Goal: Transaction & Acquisition: Purchase product/service

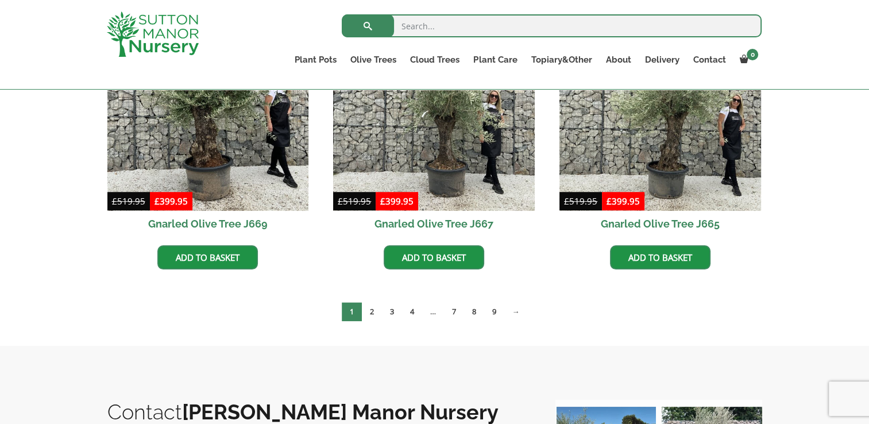
scroll to position [908, 0]
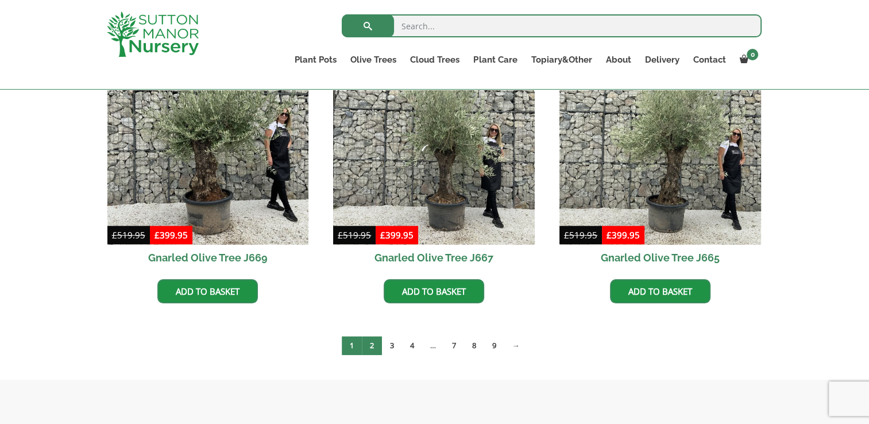
click at [375, 346] on link "2" at bounding box center [372, 345] width 20 height 19
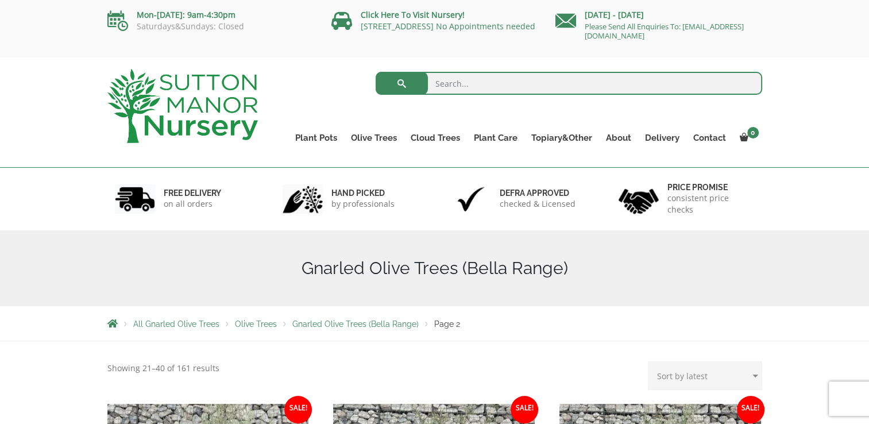
click at [473, 88] on input "search" at bounding box center [569, 83] width 387 height 23
type input "terracotta pots"
click at [376, 72] on button "submit" at bounding box center [402, 83] width 52 height 23
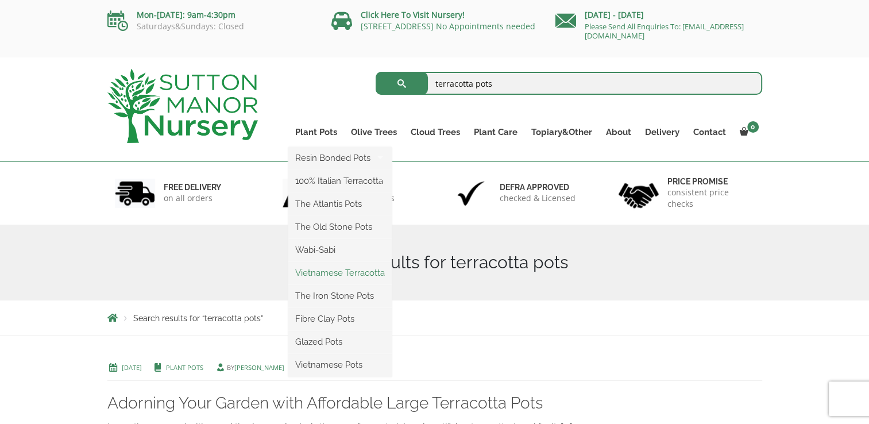
click at [317, 273] on link "Vietnamese Terracotta" at bounding box center [339, 272] width 103 height 17
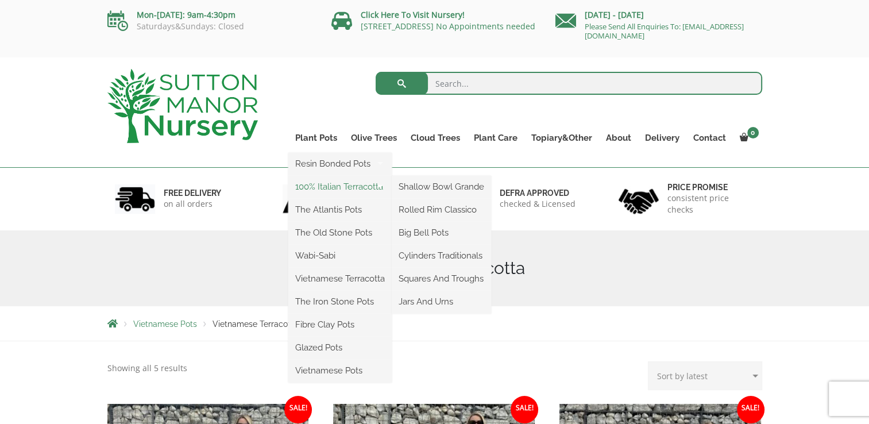
click at [319, 192] on link "100% Italian Terracotta" at bounding box center [339, 186] width 103 height 17
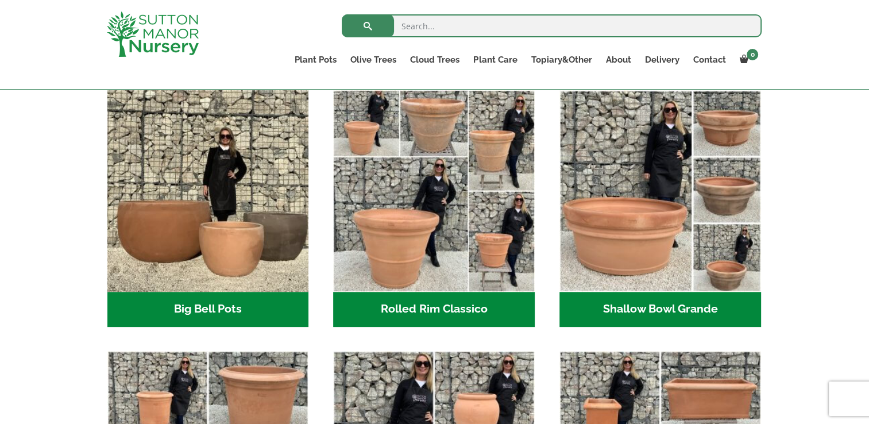
scroll to position [360, 0]
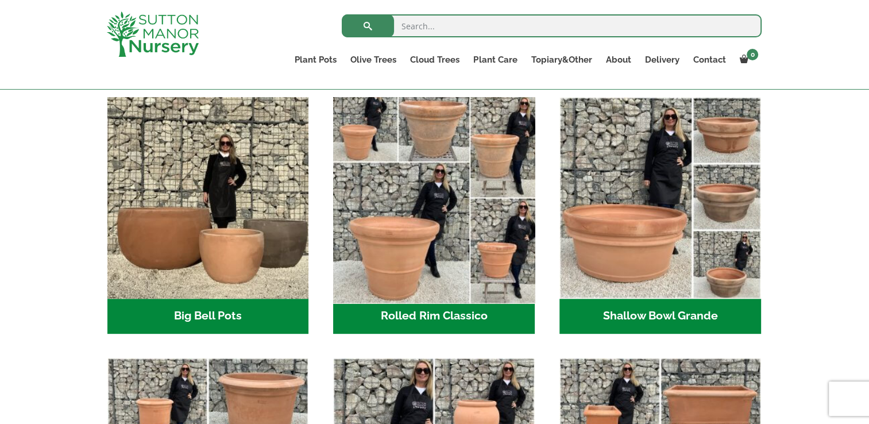
click at [393, 271] on img "Visit product category Rolled Rim Classico" at bounding box center [434, 197] width 211 height 211
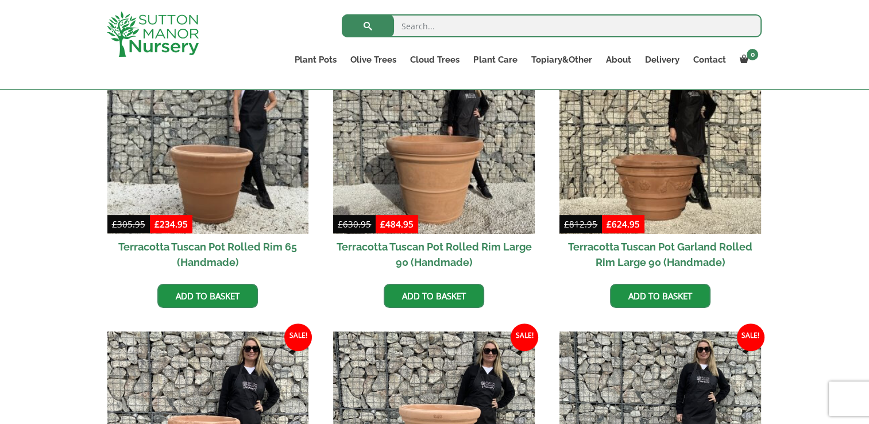
scroll to position [512, 0]
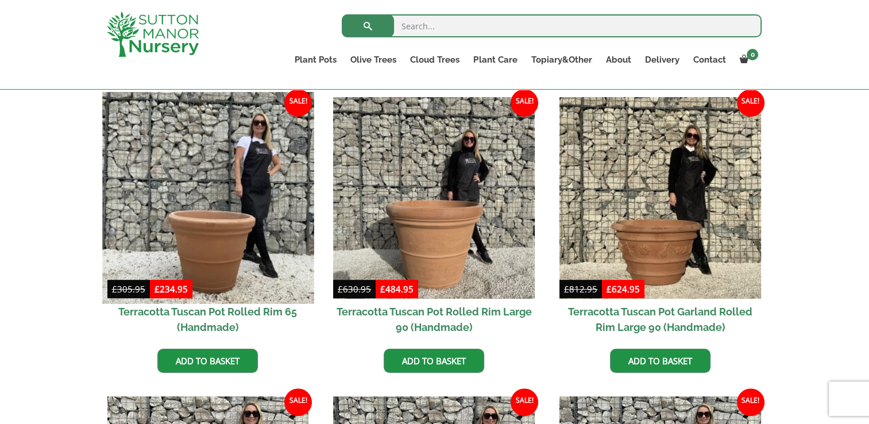
click at [223, 226] on img at bounding box center [207, 197] width 211 height 211
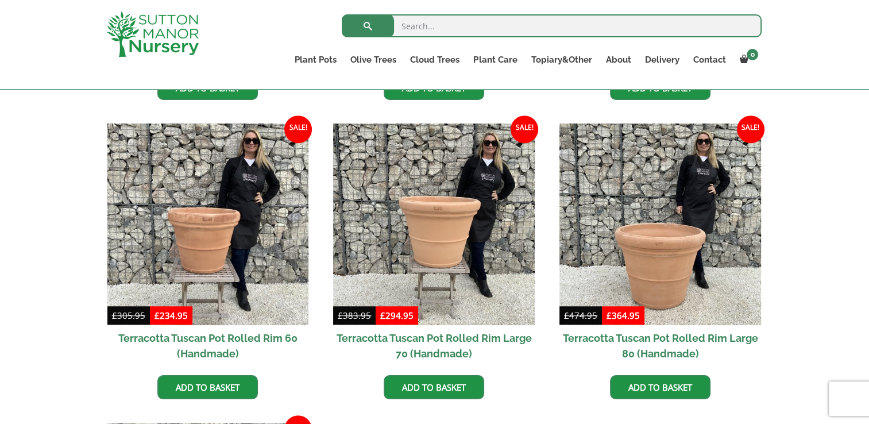
scroll to position [787, 0]
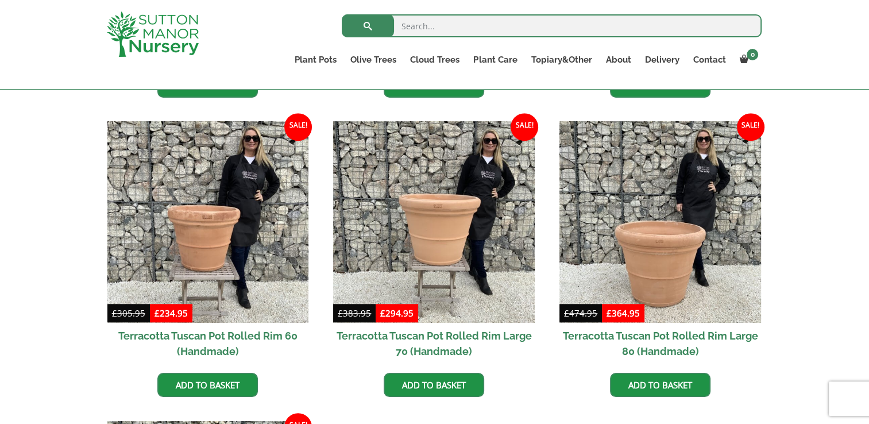
click at [685, 336] on h2 "Terracotta Tuscan Pot Rolled Rim Large 80 (Handmade)" at bounding box center [660, 343] width 202 height 41
click at [420, 334] on h2 "Terracotta Tuscan Pot Rolled Rim Large 70 (Handmade)" at bounding box center [434, 343] width 202 height 41
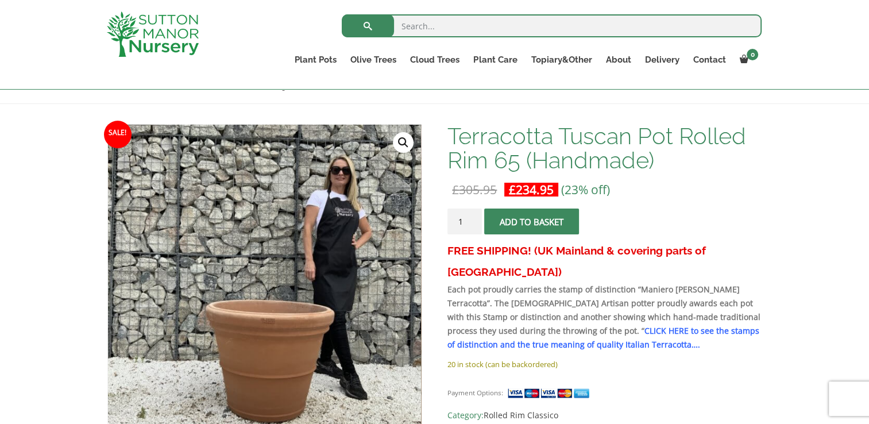
scroll to position [131, 0]
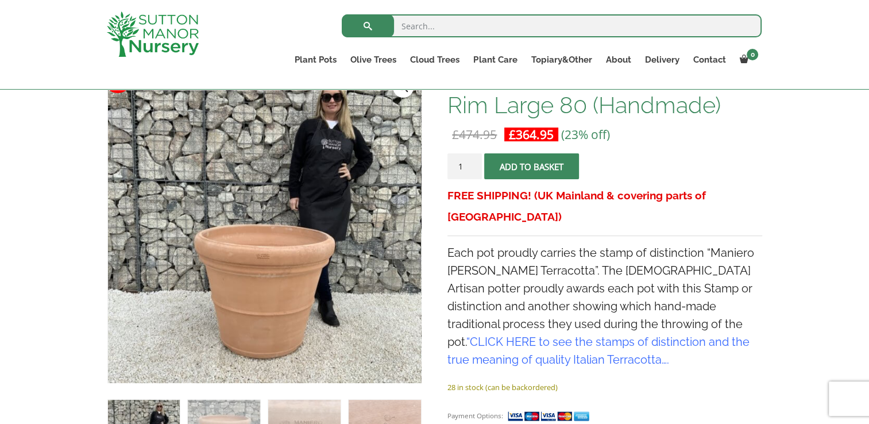
scroll to position [168, 0]
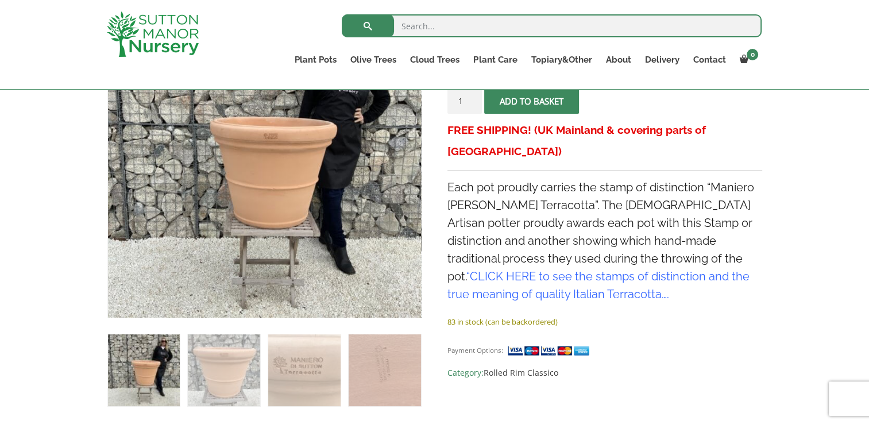
scroll to position [192, 0]
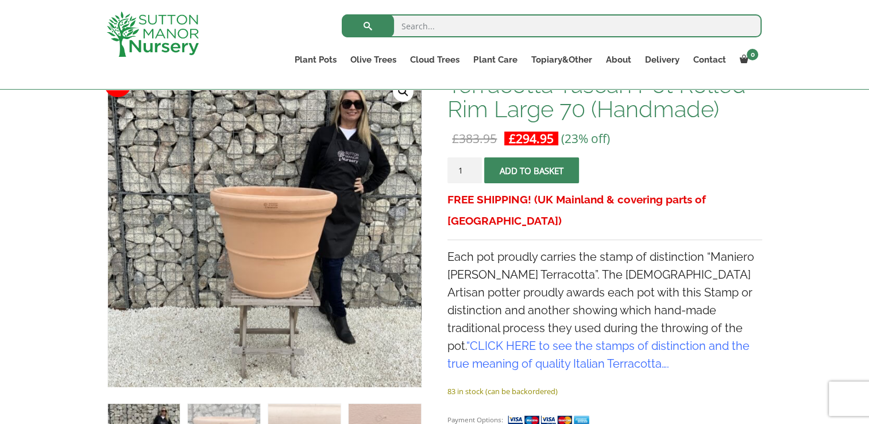
click at [532, 171] on span "submit" at bounding box center [532, 171] width 0 height 0
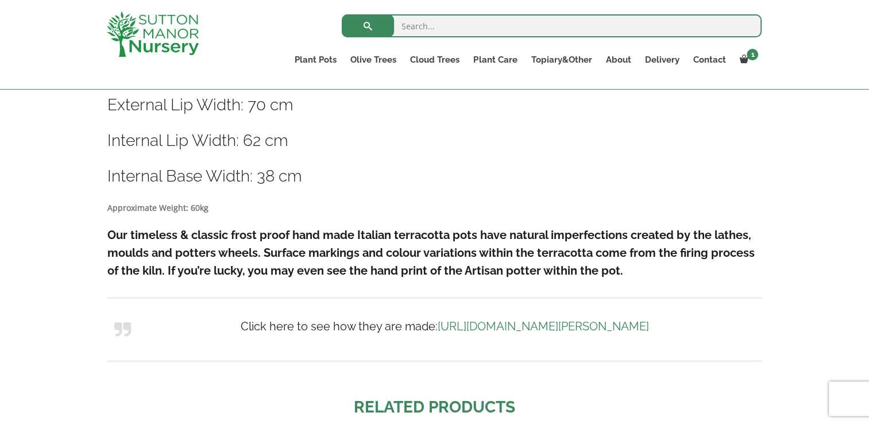
scroll to position [67, 0]
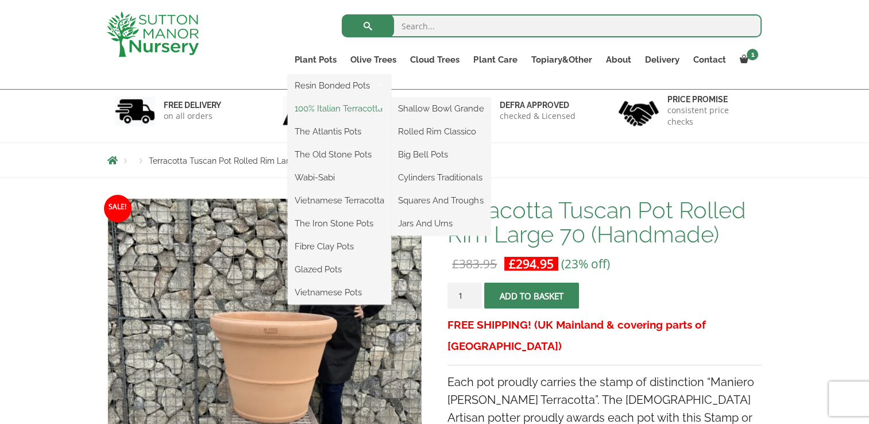
click at [315, 106] on link "100% Italian Terracotta" at bounding box center [339, 108] width 103 height 17
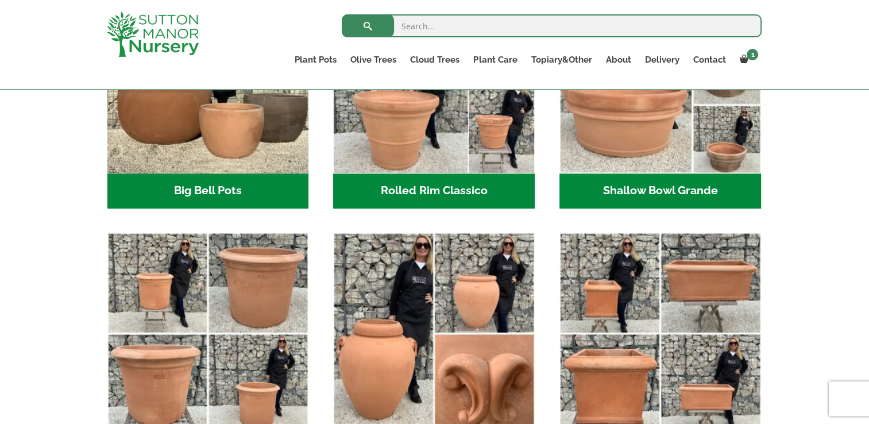
scroll to position [488, 0]
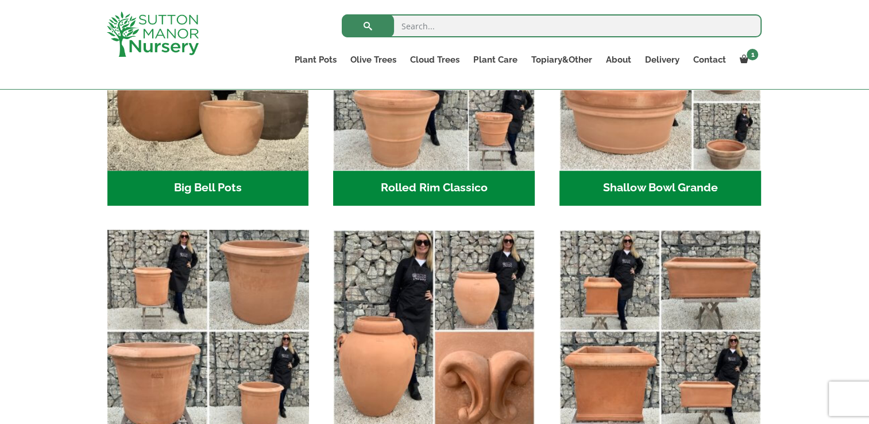
click at [233, 280] on img "Visit product category Cylinders Traditionals" at bounding box center [207, 330] width 211 height 211
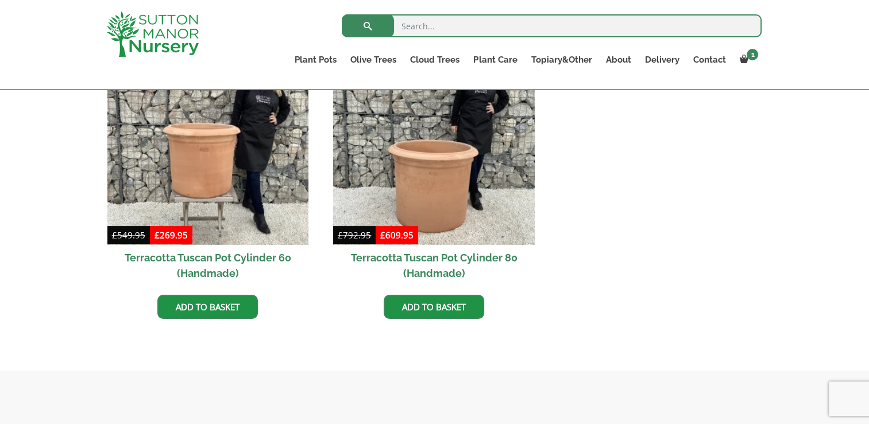
scroll to position [473, 0]
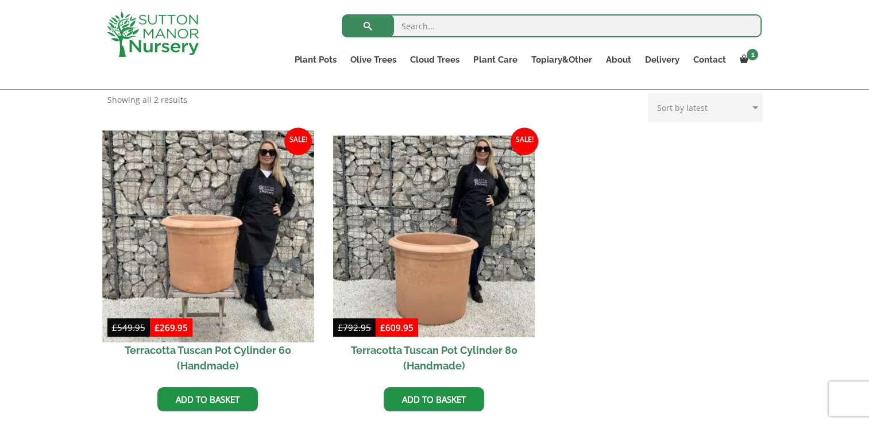
click at [194, 233] on img at bounding box center [207, 235] width 211 height 211
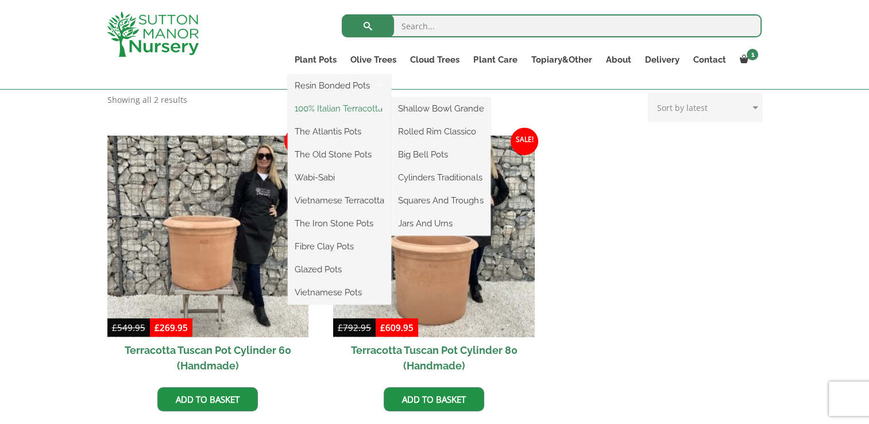
click at [310, 106] on link "100% Italian Terracotta" at bounding box center [339, 108] width 103 height 17
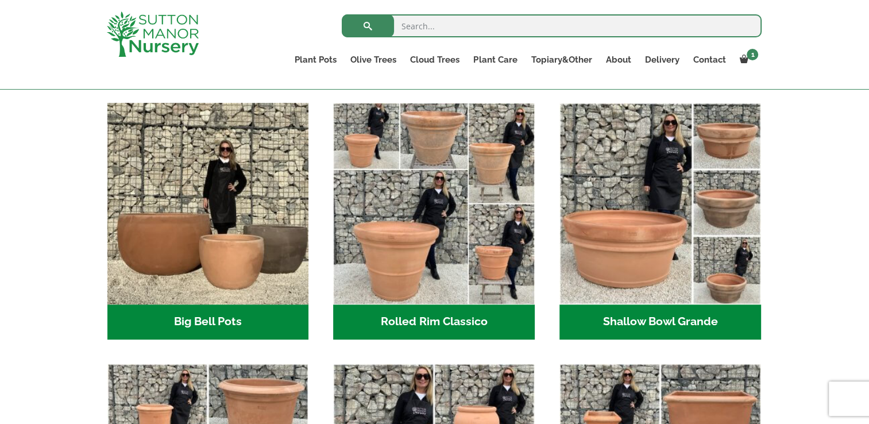
scroll to position [334, 0]
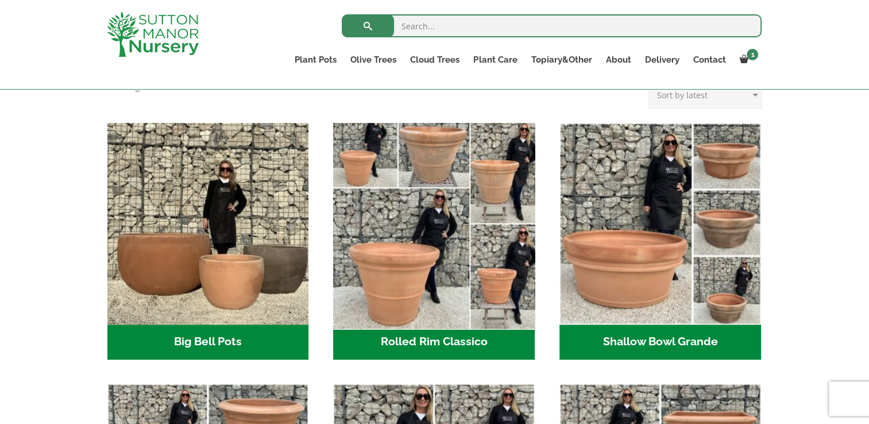
click at [449, 193] on img "Visit product category Rolled Rim Classico" at bounding box center [434, 223] width 211 height 211
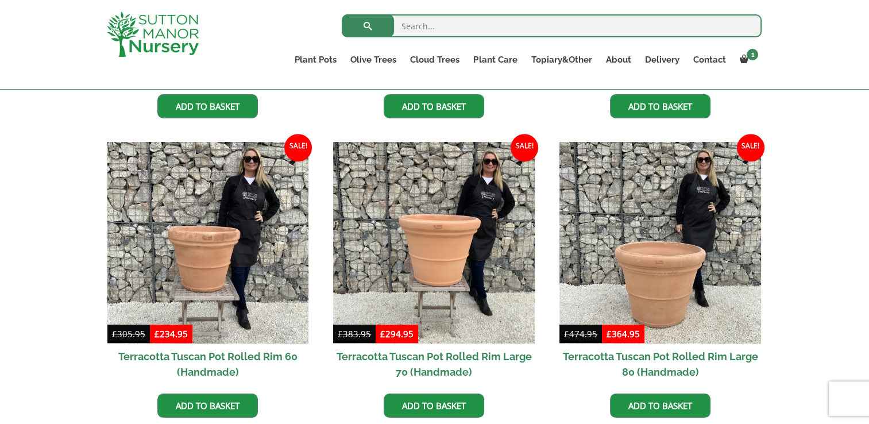
scroll to position [769, 0]
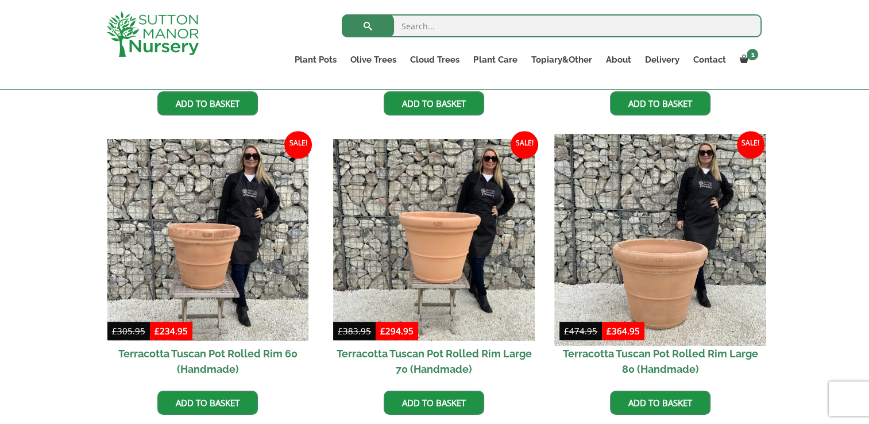
click at [672, 273] on img at bounding box center [659, 239] width 211 height 211
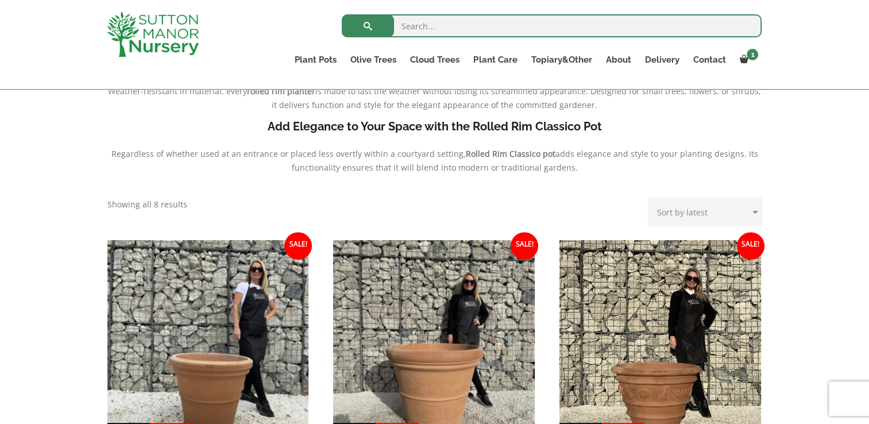
scroll to position [182, 0]
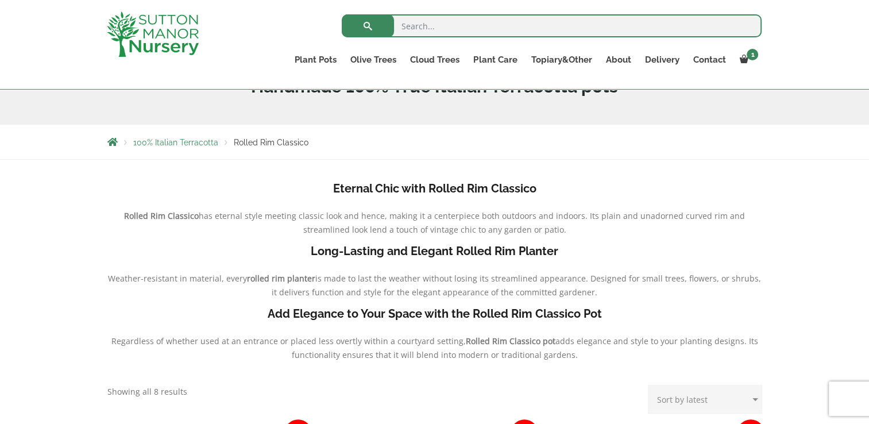
click at [185, 143] on span "100% Italian Terracotta" at bounding box center [175, 142] width 85 height 9
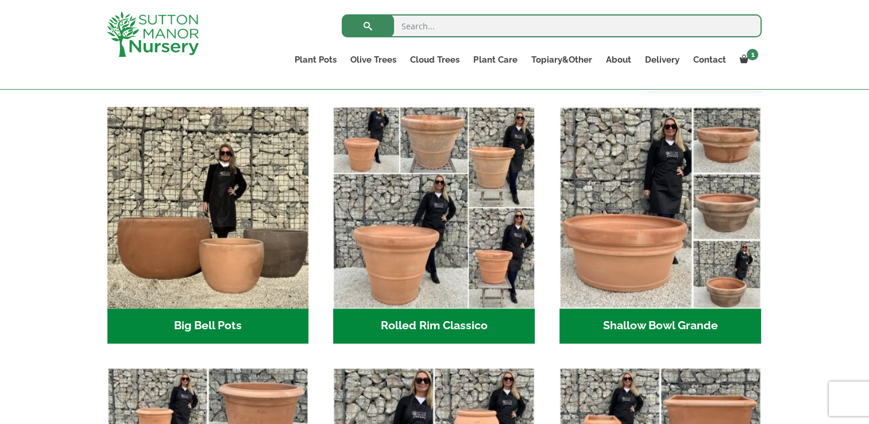
scroll to position [354, 0]
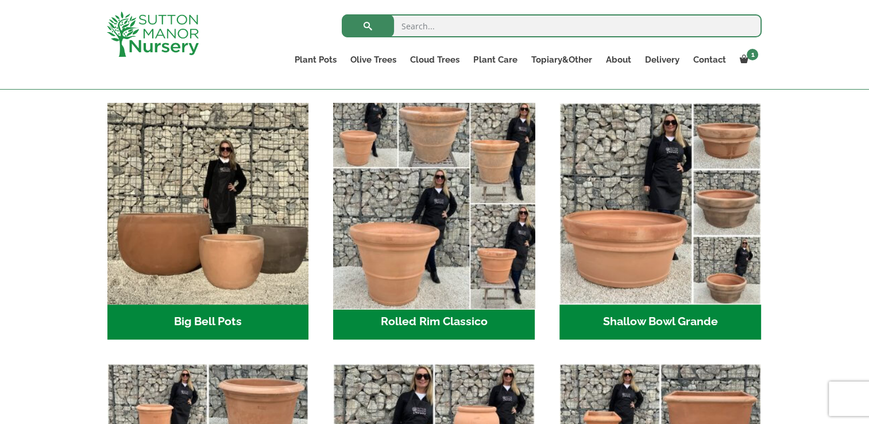
click at [365, 231] on img "Visit product category Rolled Rim Classico" at bounding box center [434, 203] width 211 height 211
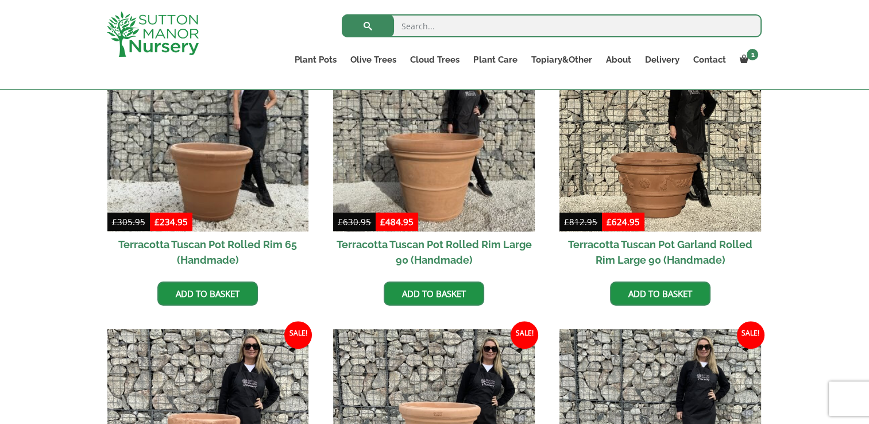
scroll to position [570, 0]
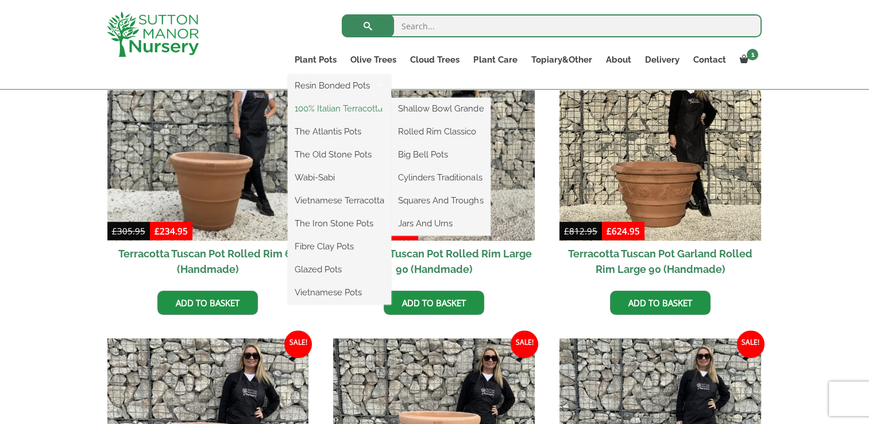
click at [323, 109] on link "100% Italian Terracotta" at bounding box center [339, 108] width 103 height 17
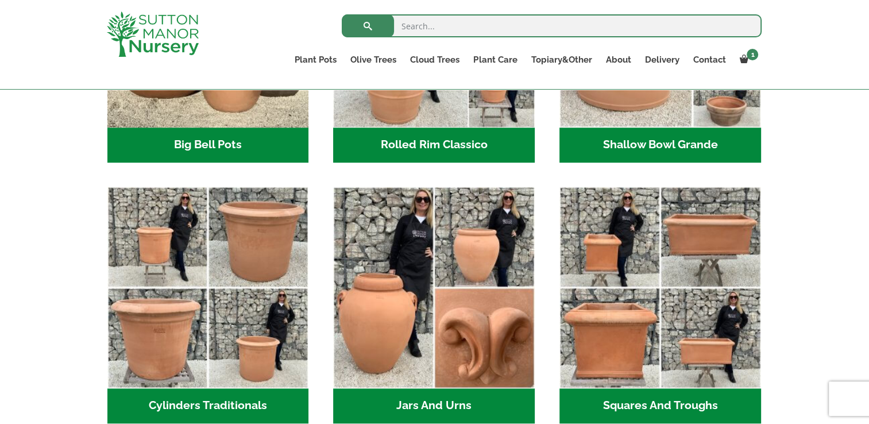
scroll to position [533, 0]
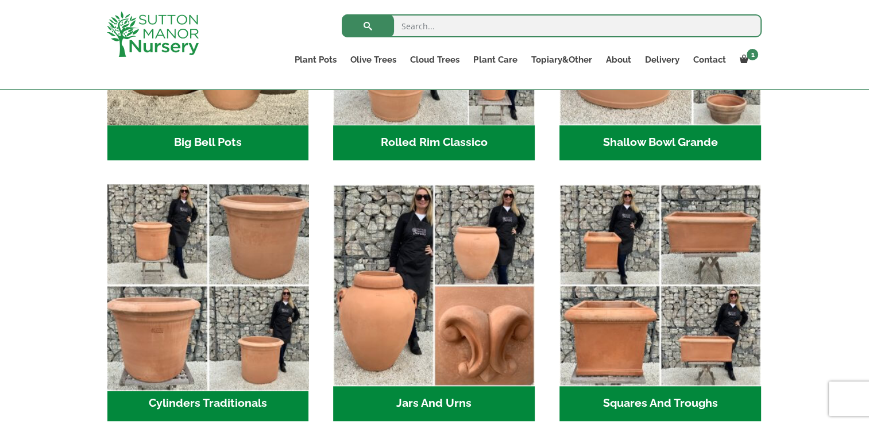
click at [235, 251] on img "Visit product category Cylinders Traditionals" at bounding box center [207, 284] width 211 height 211
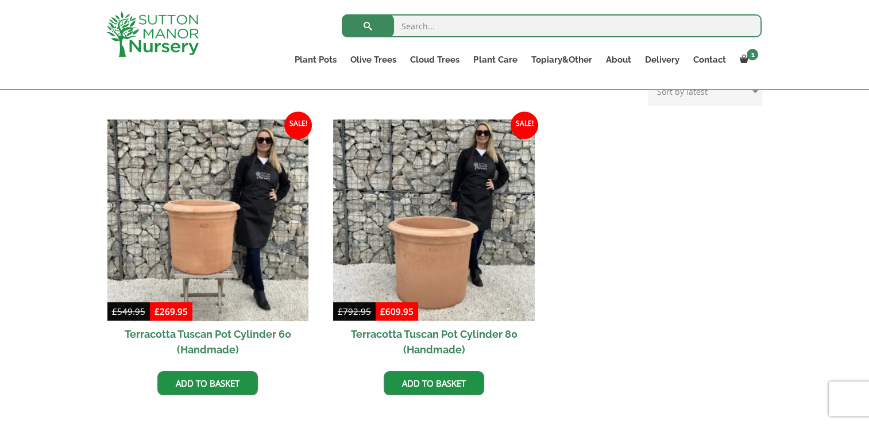
scroll to position [532, 0]
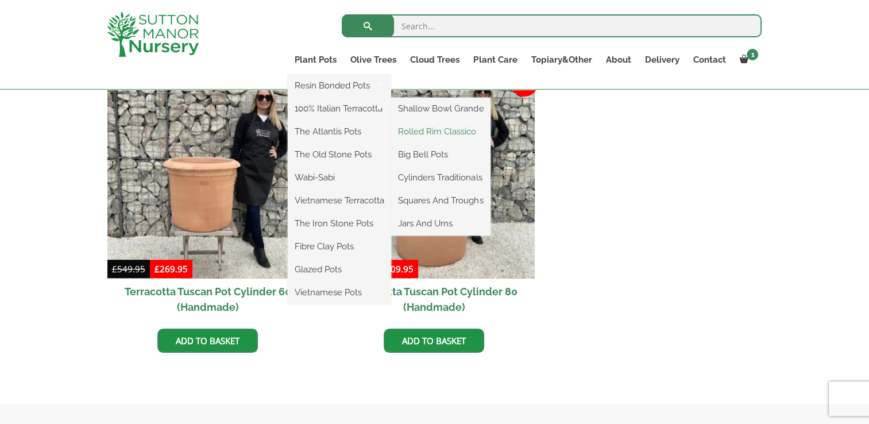
click at [420, 134] on link "Rolled Rim Classico" at bounding box center [440, 131] width 99 height 17
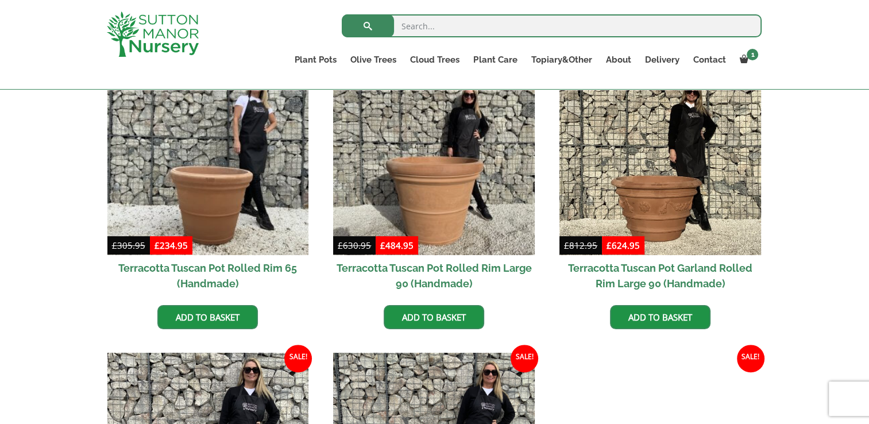
scroll to position [306, 0]
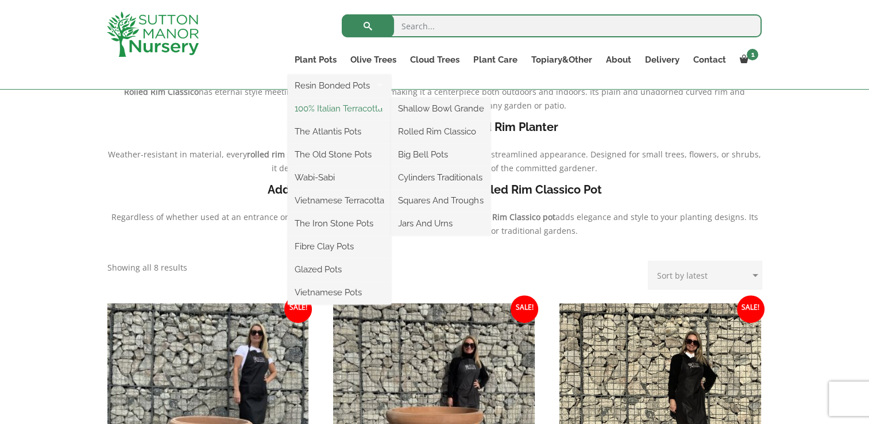
click at [316, 108] on link "100% Italian Terracotta" at bounding box center [339, 108] width 103 height 17
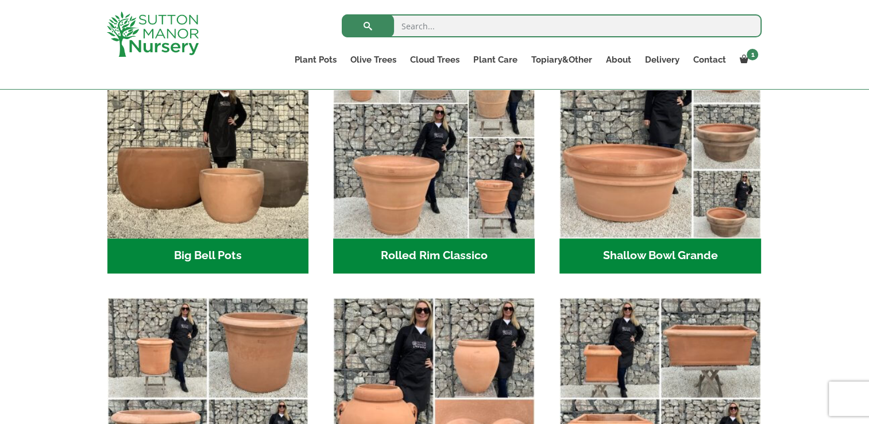
scroll to position [427, 0]
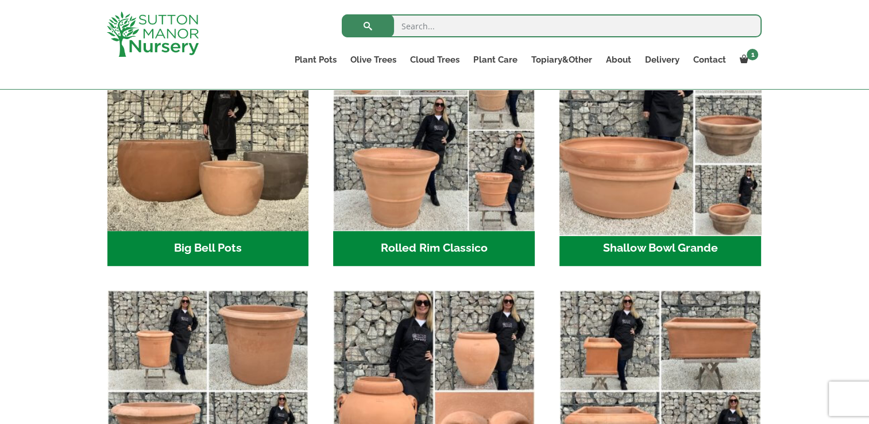
click at [648, 189] on img "Visit product category Shallow Bowl Grande" at bounding box center [659, 129] width 211 height 211
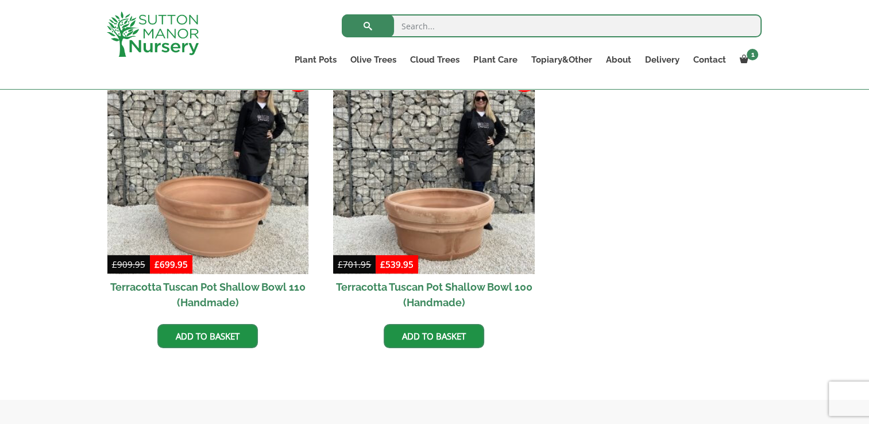
scroll to position [552, 0]
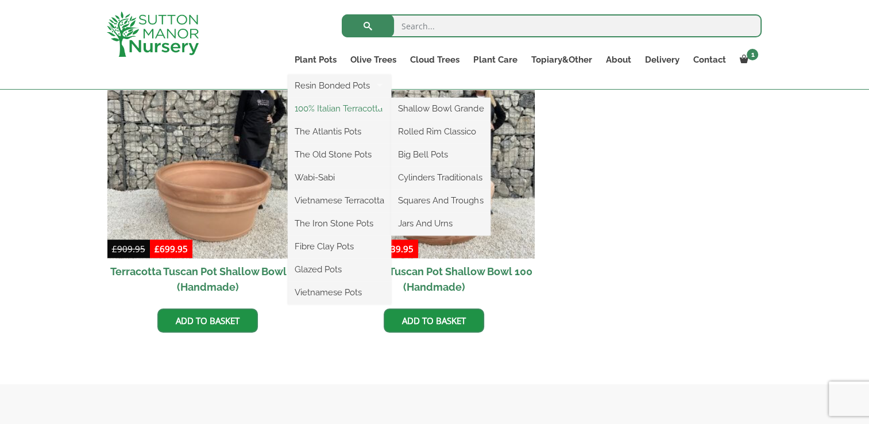
click at [306, 106] on link "100% Italian Terracotta" at bounding box center [339, 108] width 103 height 17
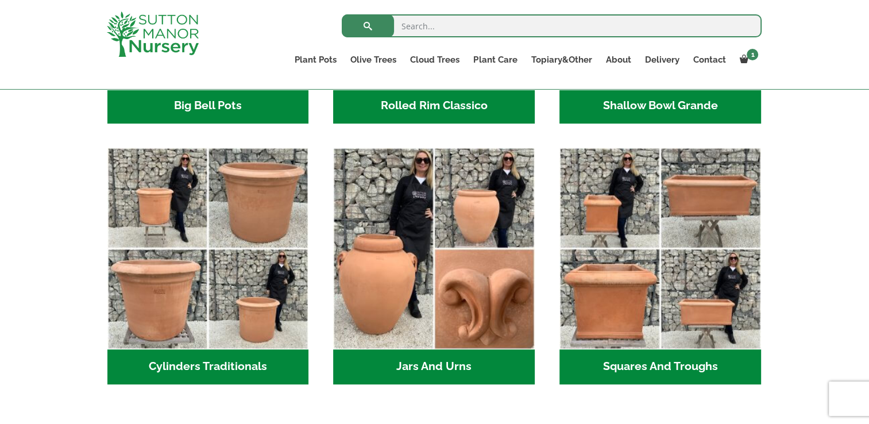
scroll to position [559, 0]
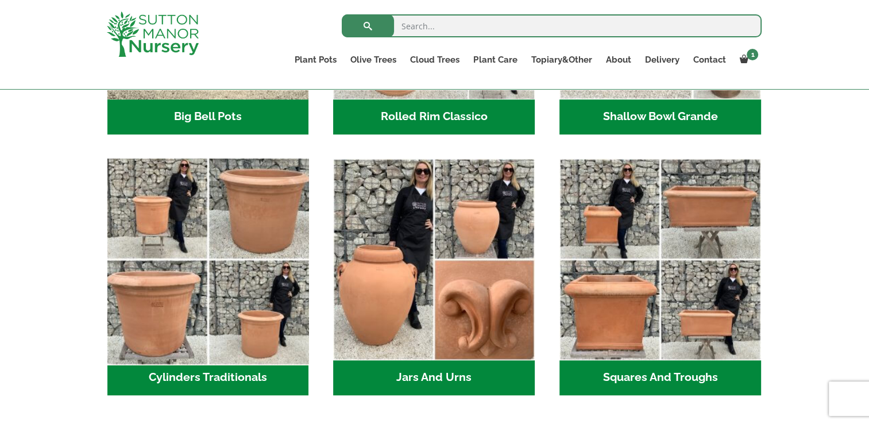
click at [280, 307] on img "Visit product category Cylinders Traditionals" at bounding box center [207, 258] width 211 height 211
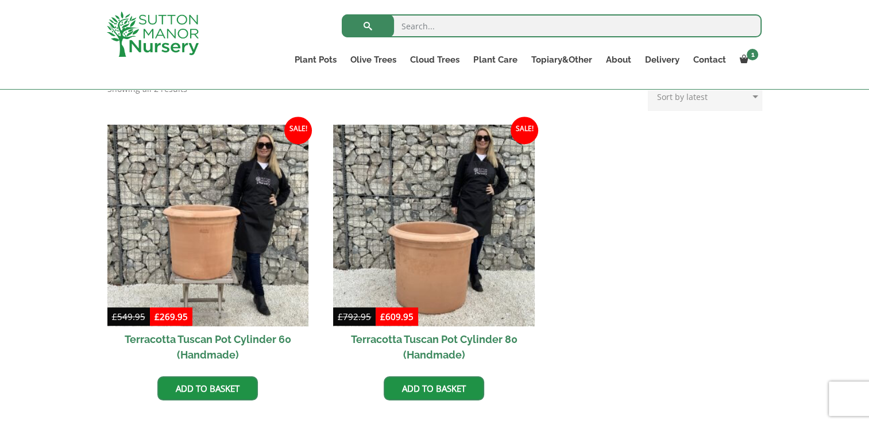
scroll to position [532, 0]
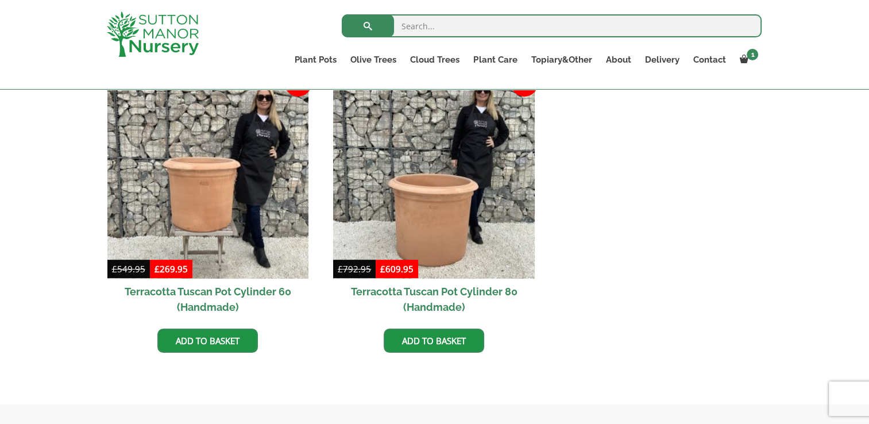
click at [406, 24] on input "search" at bounding box center [552, 25] width 420 height 23
type input "30cm Terracotta Pot"
click at [342, 14] on button "submit" at bounding box center [368, 25] width 52 height 23
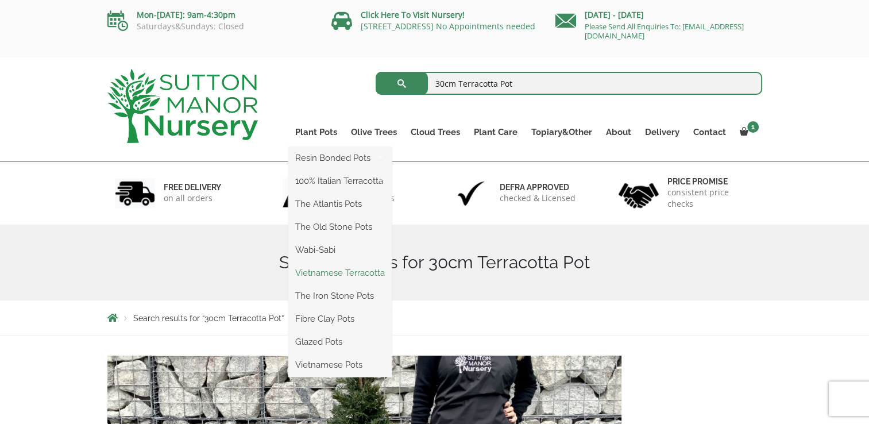
click at [308, 273] on link "Vietnamese Terracotta" at bounding box center [339, 272] width 103 height 17
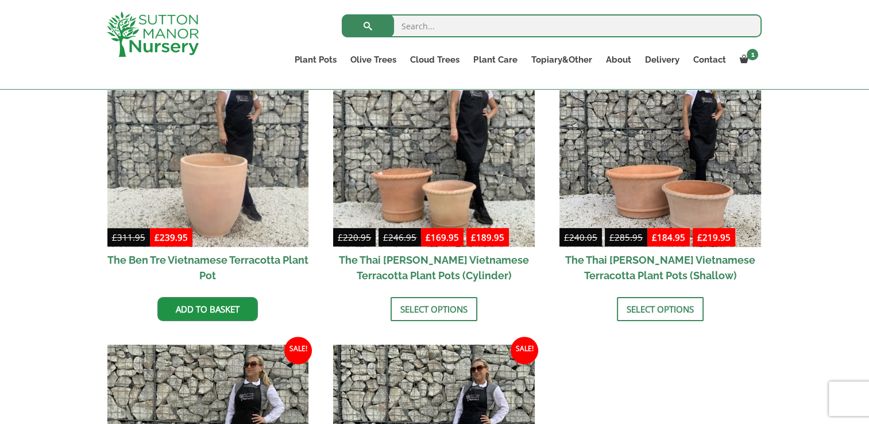
scroll to position [318, 0]
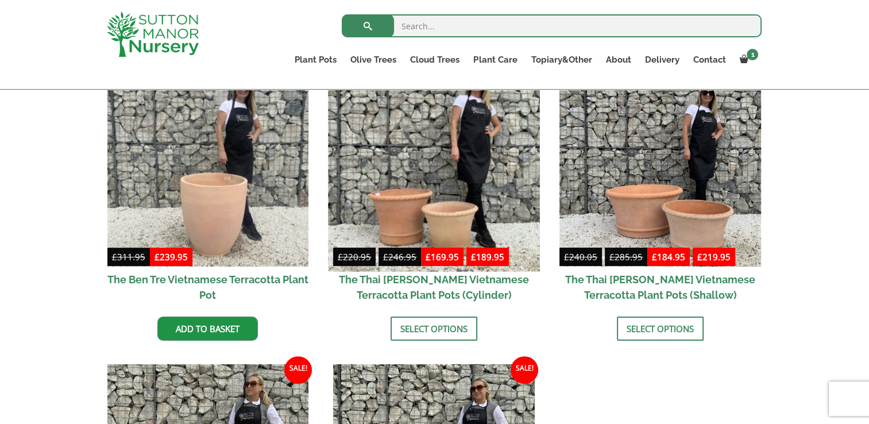
click at [461, 231] on img at bounding box center [434, 165] width 211 height 211
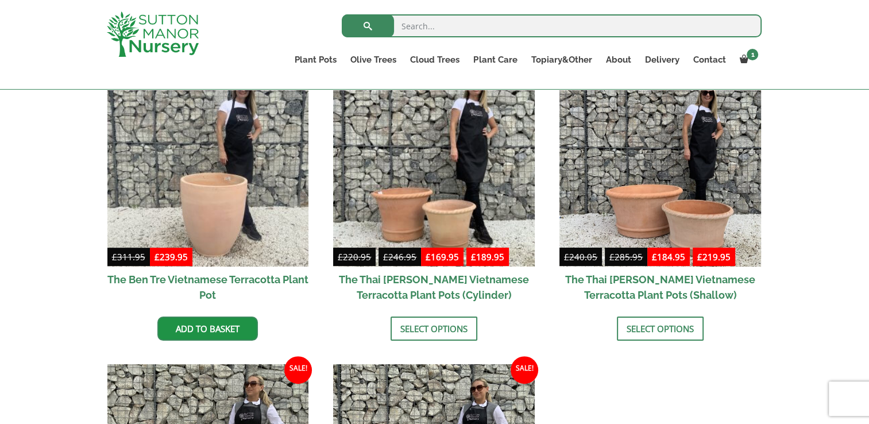
drag, startPoint x: 868, startPoint y: 123, endPoint x: 879, endPoint y: 139, distance: 19.0
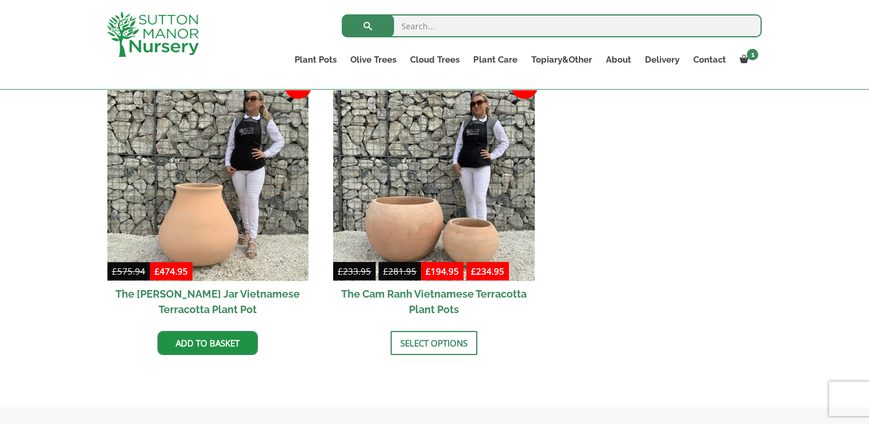
scroll to position [605, 0]
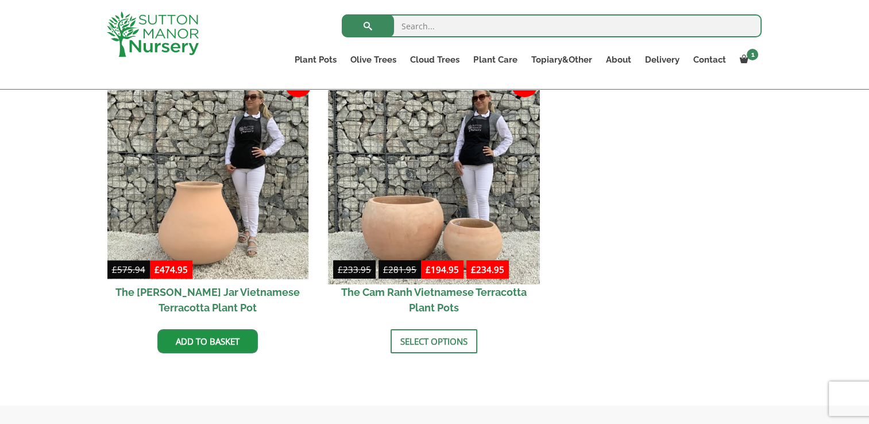
click at [455, 225] on img at bounding box center [434, 178] width 211 height 211
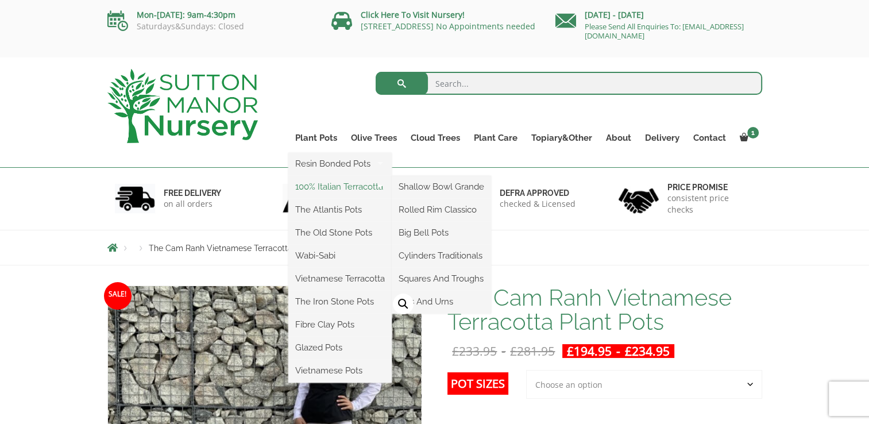
click at [311, 188] on link "100% Italian Terracotta" at bounding box center [339, 186] width 103 height 17
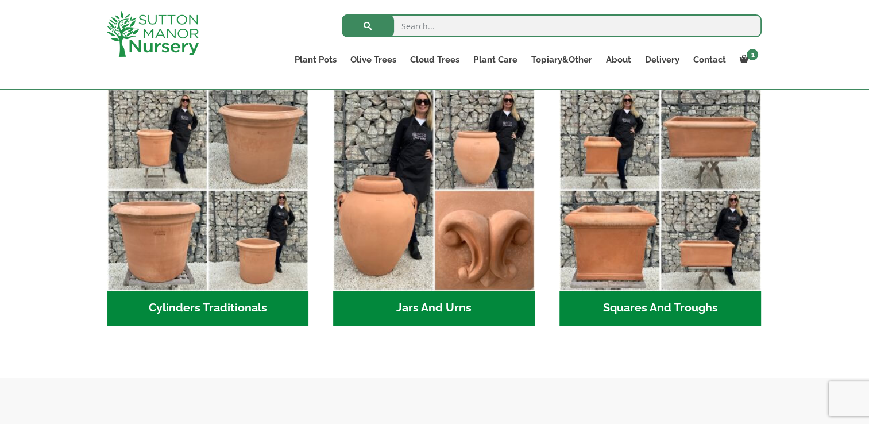
scroll to position [609, 0]
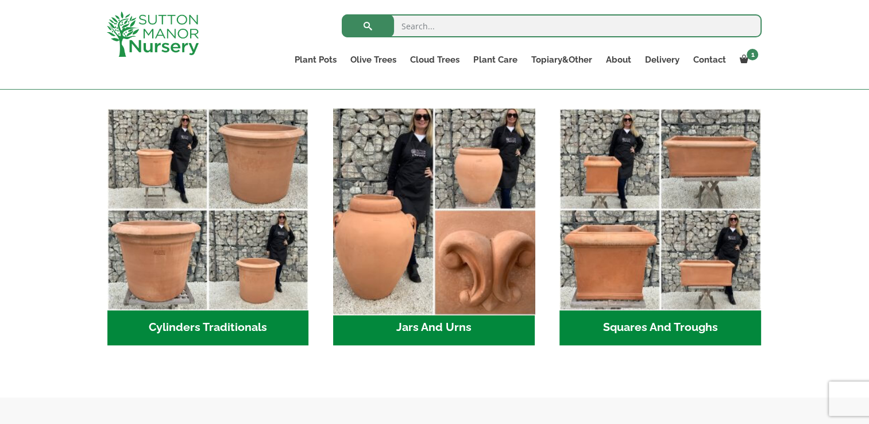
click at [437, 198] on img "Visit product category Jars And Urns" at bounding box center [434, 208] width 211 height 211
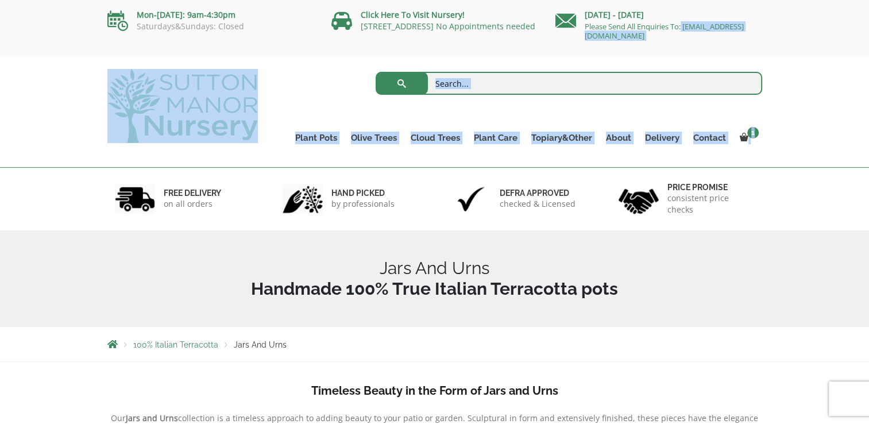
drag, startPoint x: 868, startPoint y: 71, endPoint x: 866, endPoint y: 27, distance: 44.3
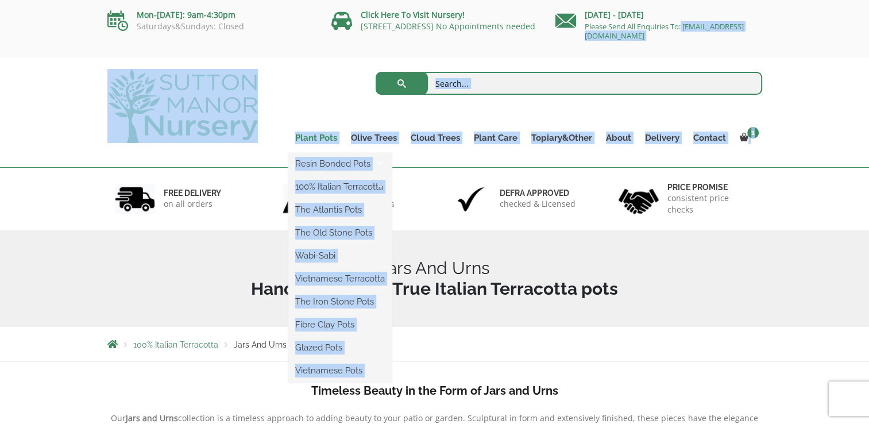
click at [313, 138] on link "Plant Pots" at bounding box center [316, 138] width 56 height 16
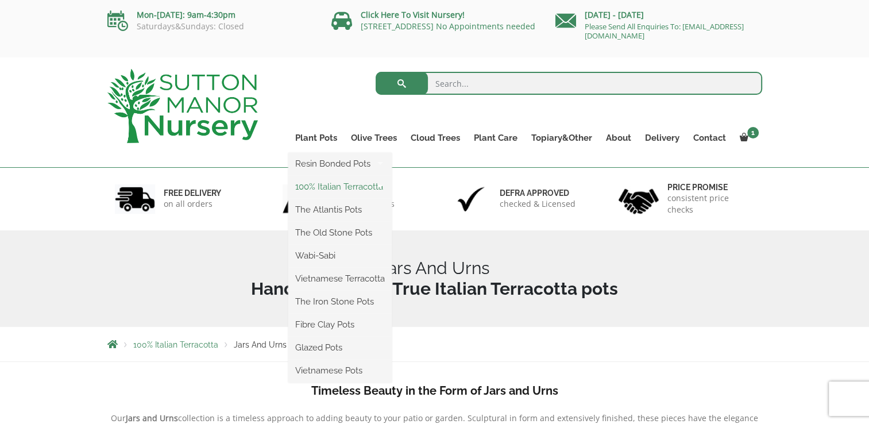
click at [315, 184] on link "100% Italian Terracotta" at bounding box center [339, 186] width 103 height 17
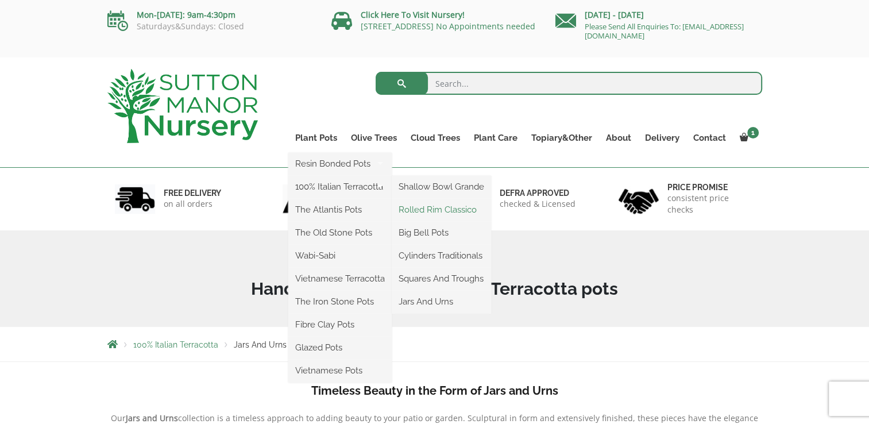
click at [437, 206] on link "Rolled Rim Classico" at bounding box center [441, 209] width 99 height 17
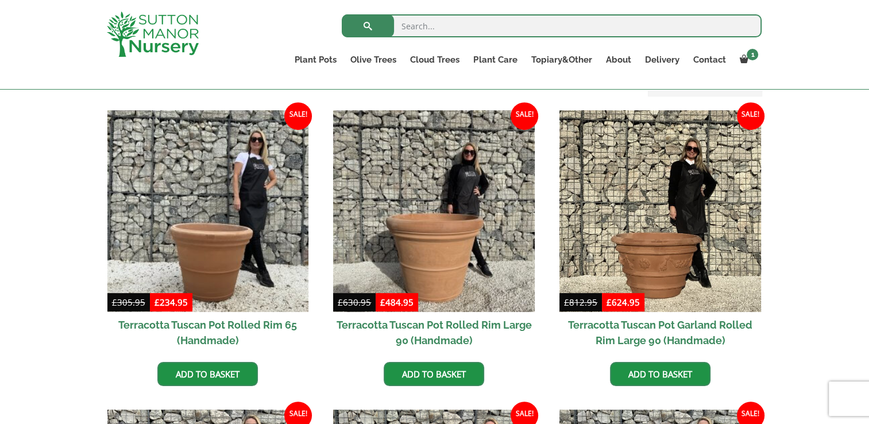
scroll to position [496, 0]
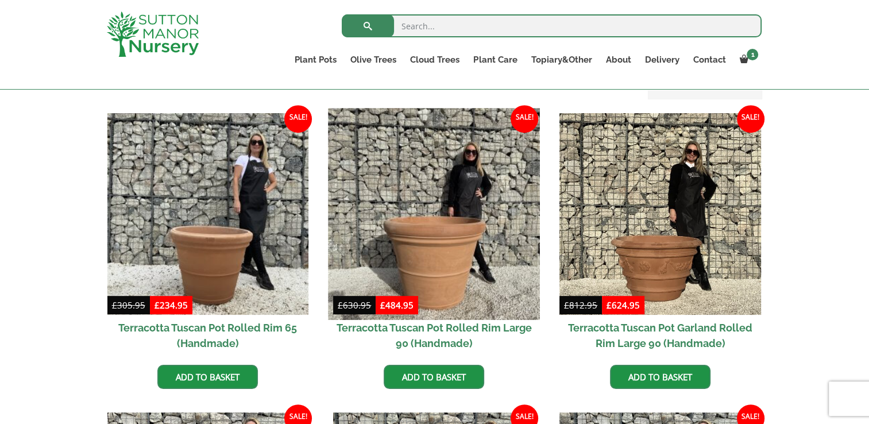
click at [464, 222] on img at bounding box center [434, 213] width 211 height 211
